Goal: Complete application form

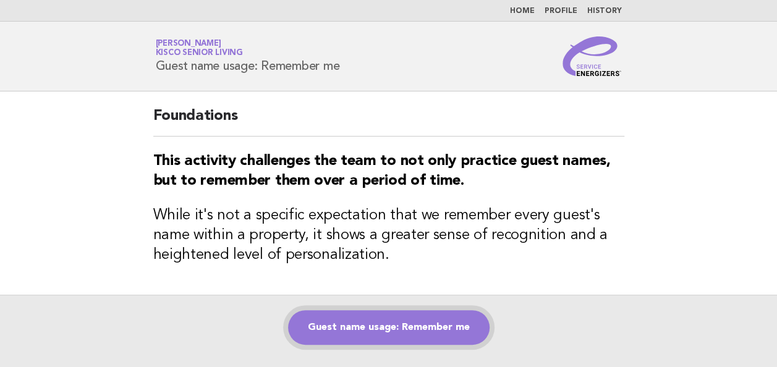
click at [394, 328] on link "Guest name usage: Remember me" at bounding box center [388, 327] width 201 height 35
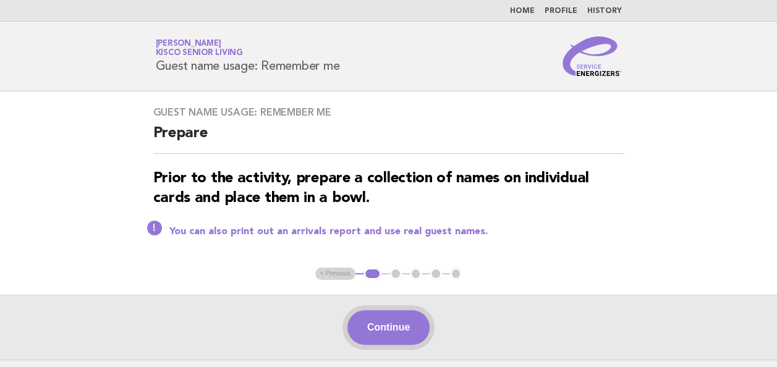
click at [363, 322] on button "Continue" at bounding box center [388, 327] width 82 height 35
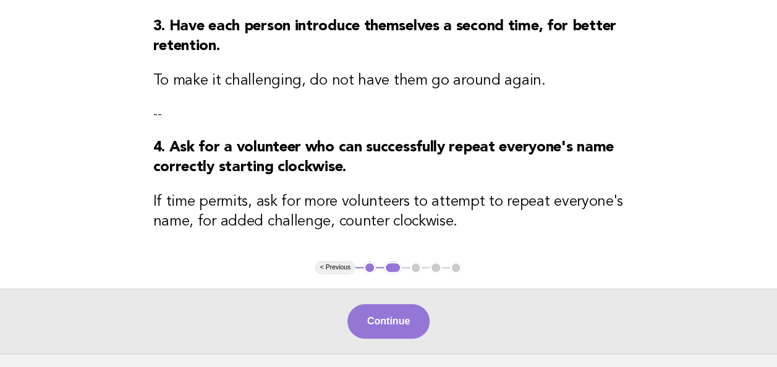
scroll to position [398, 0]
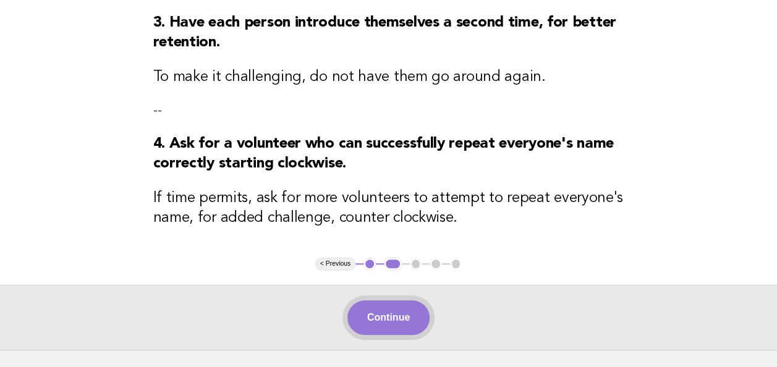
click at [383, 316] on button "Continue" at bounding box center [388, 317] width 82 height 35
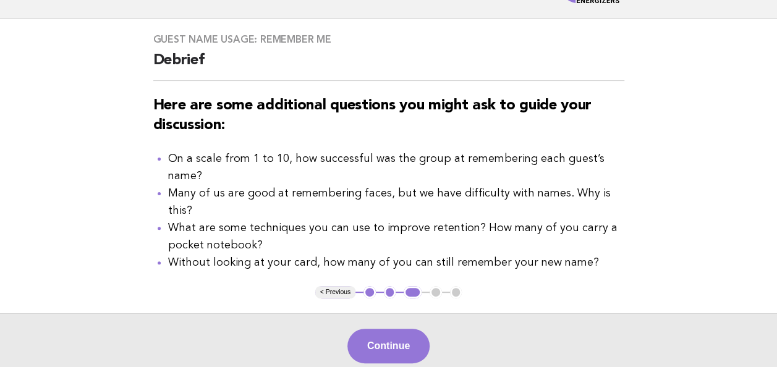
scroll to position [75, 0]
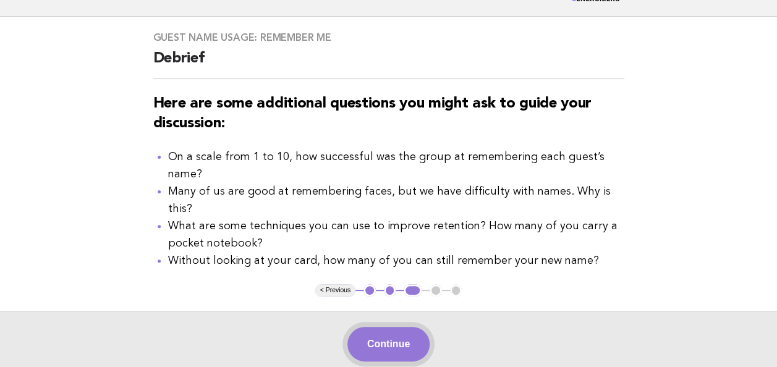
click at [383, 327] on button "Continue" at bounding box center [388, 344] width 82 height 35
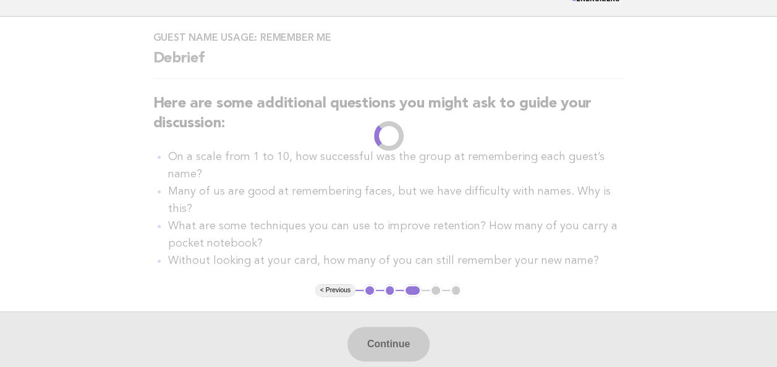
scroll to position [0, 0]
